Goal: Find contact information: Find contact information

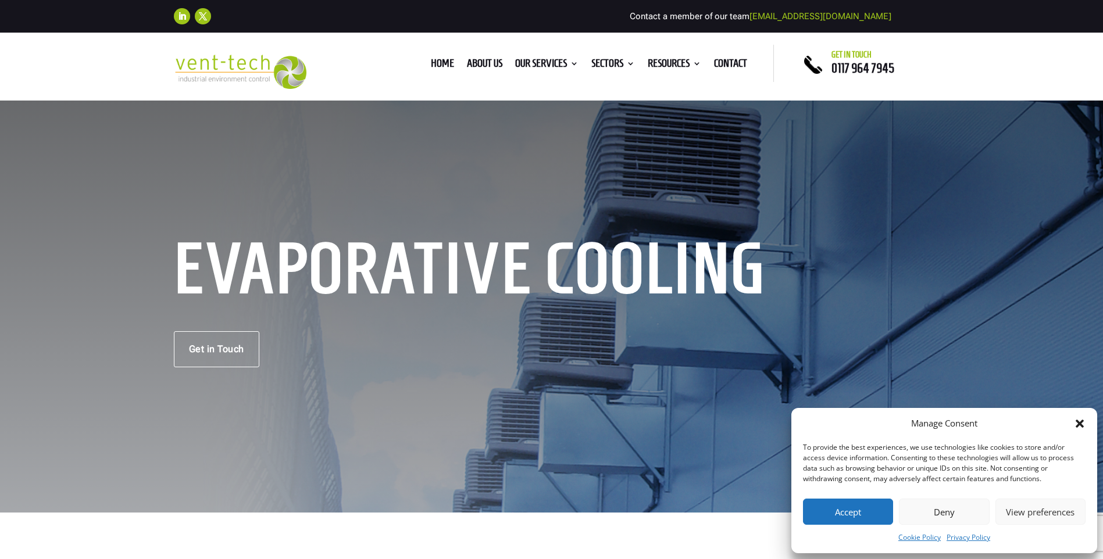
click at [830, 509] on button "Accept" at bounding box center [848, 512] width 90 height 26
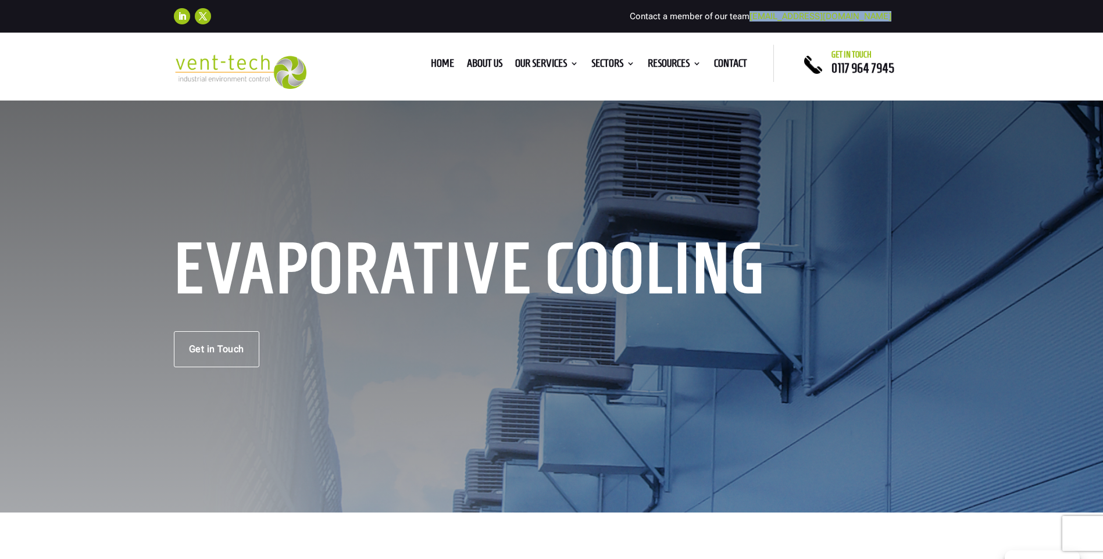
drag, startPoint x: 895, startPoint y: 18, endPoint x: 788, endPoint y: 19, distance: 107.0
click at [788, 19] on div "Follow Follow Contact a member of our team [EMAIL_ADDRESS][DOMAIN_NAME]" at bounding box center [552, 16] width 756 height 26
copy div "[EMAIL_ADDRESS][DOMAIN_NAME]"
